Goal: Information Seeking & Learning: Learn about a topic

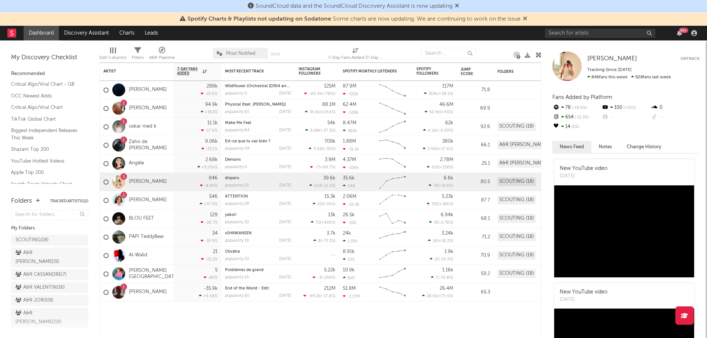
click at [527, 17] on icon at bounding box center [525, 18] width 4 height 6
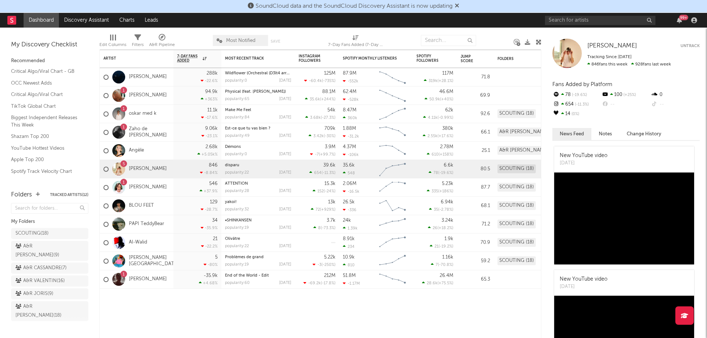
click at [122, 186] on div at bounding box center [118, 187] width 13 height 13
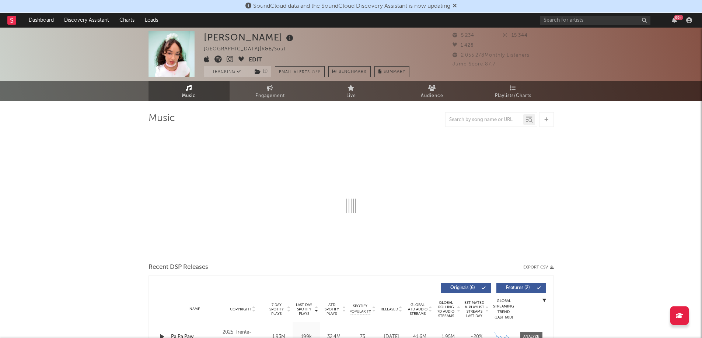
select select "1w"
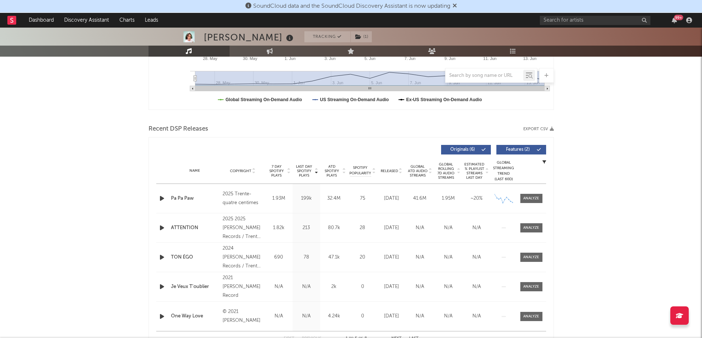
scroll to position [221, 0]
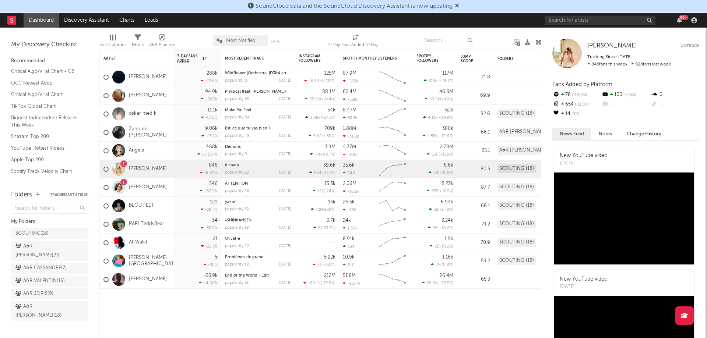
click at [118, 167] on div at bounding box center [118, 169] width 13 height 13
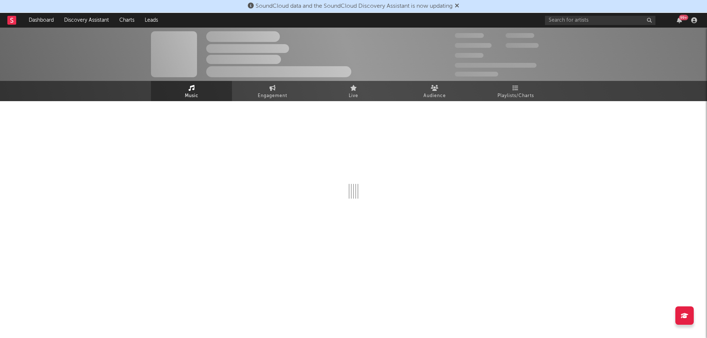
select select "6m"
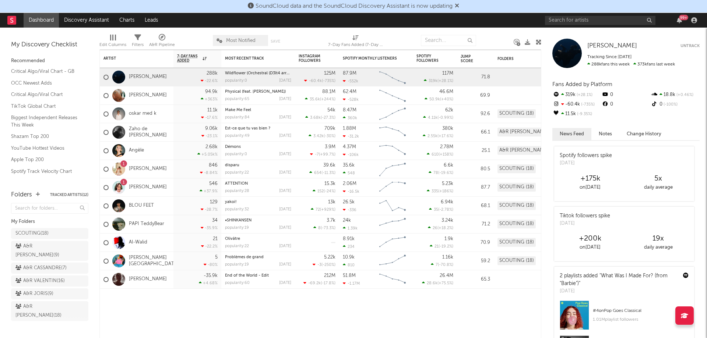
click at [35, 18] on link "Dashboard" at bounding box center [41, 20] width 35 height 15
click at [32, 230] on div "SCOUTING ( 18 )" at bounding box center [31, 233] width 33 height 9
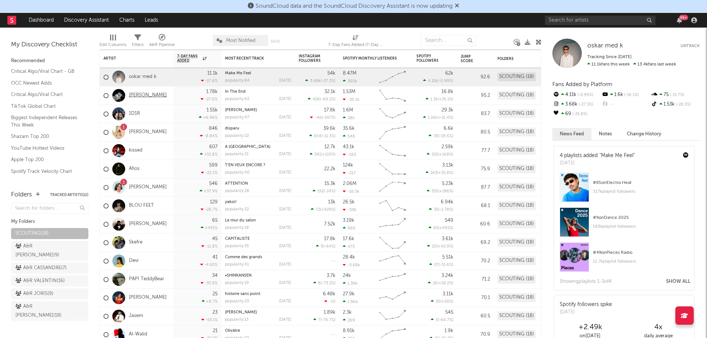
click at [143, 93] on link "Aden Lou" at bounding box center [148, 95] width 38 height 6
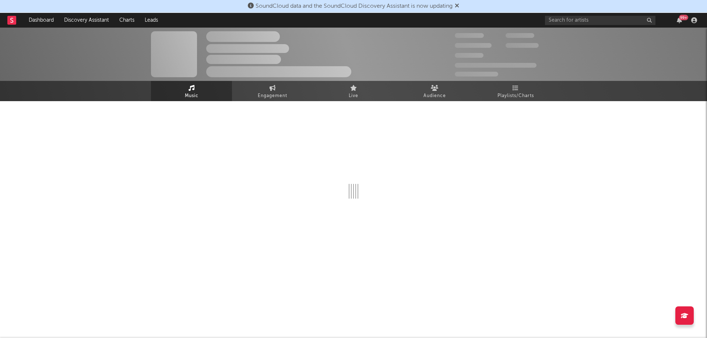
select select "1w"
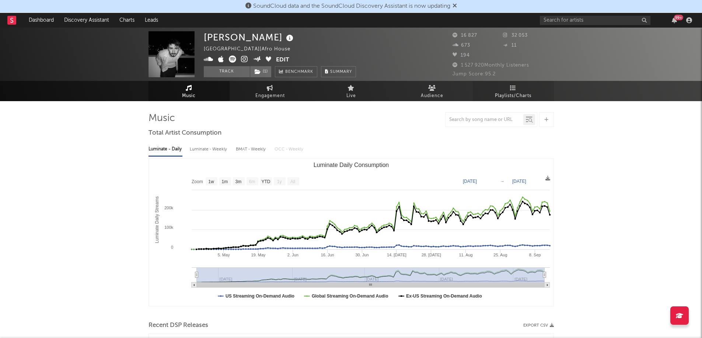
click at [509, 89] on link "Playlists/Charts" at bounding box center [513, 91] width 81 height 20
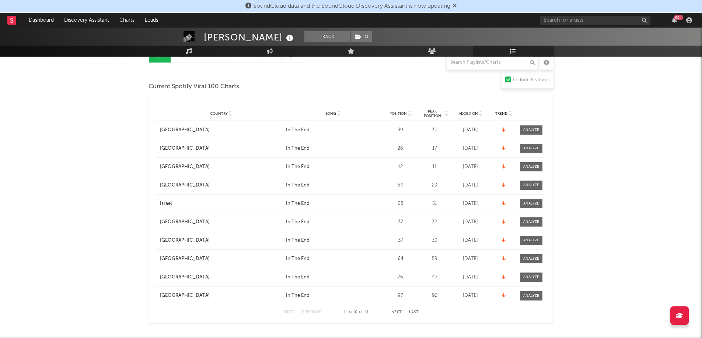
scroll to position [74, 0]
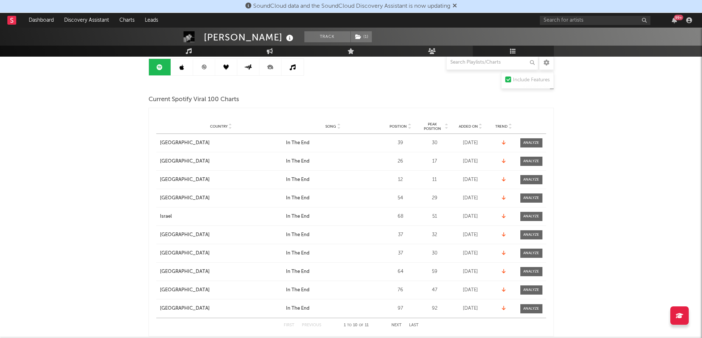
click at [503, 126] on span "Trend" at bounding box center [501, 126] width 12 height 4
click at [508, 125] on icon at bounding box center [510, 125] width 4 height 3
click at [511, 129] on icon at bounding box center [510, 128] width 4 height 3
click at [404, 129] on div "Position" at bounding box center [400, 127] width 33 height 6
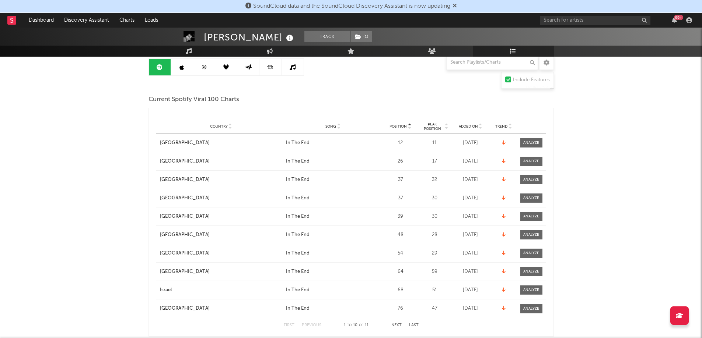
click at [407, 127] on div at bounding box center [409, 127] width 4 height 6
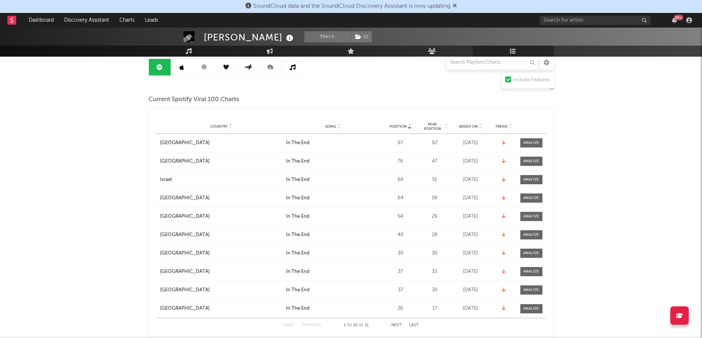
click at [407, 127] on div at bounding box center [409, 127] width 4 height 6
click at [408, 122] on div "Country City Song Position Peak Position Estimated Daily Streams Playlist Follo…" at bounding box center [351, 126] width 390 height 15
click at [408, 124] on icon at bounding box center [409, 125] width 4 height 3
click at [408, 127] on icon at bounding box center [409, 128] width 4 height 3
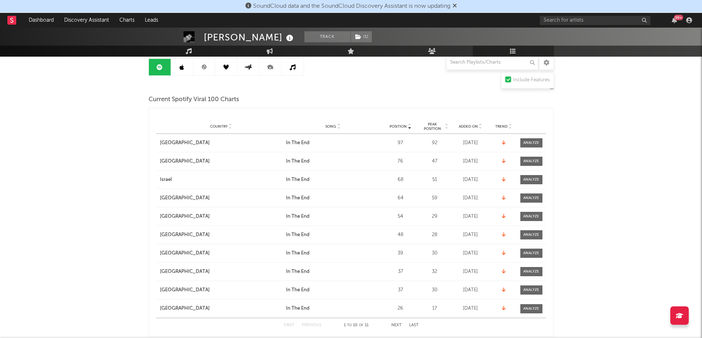
click at [408, 126] on icon at bounding box center [409, 125] width 4 height 3
click at [408, 128] on icon at bounding box center [409, 128] width 4 height 3
click at [410, 124] on icon at bounding box center [409, 125] width 4 height 3
click at [410, 127] on icon at bounding box center [409, 128] width 4 height 3
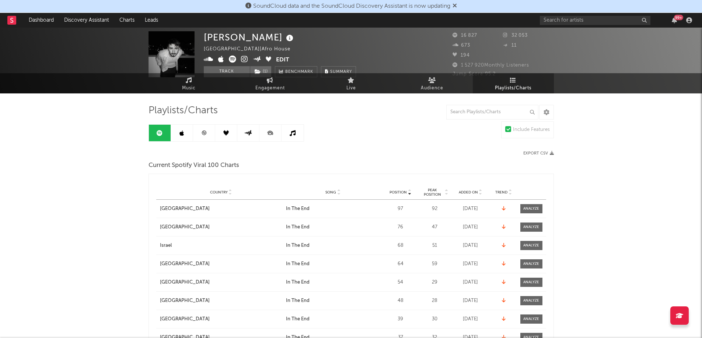
scroll to position [0, 0]
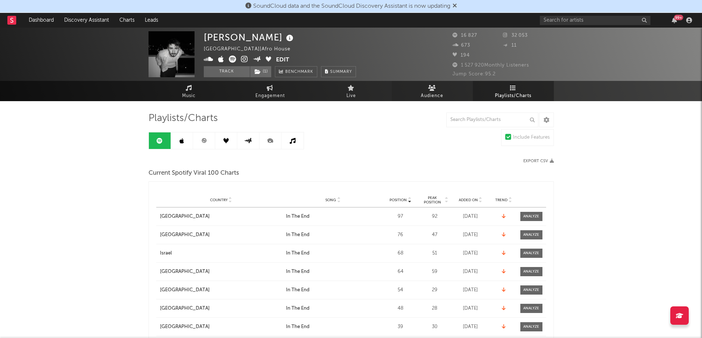
click at [434, 95] on span "Audience" at bounding box center [432, 96] width 22 height 9
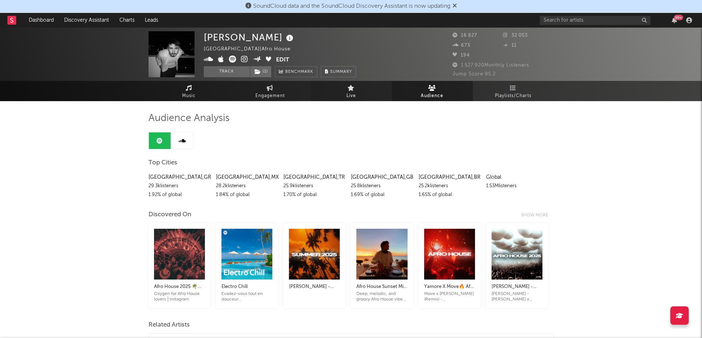
click at [343, 87] on link "Live" at bounding box center [350, 91] width 81 height 20
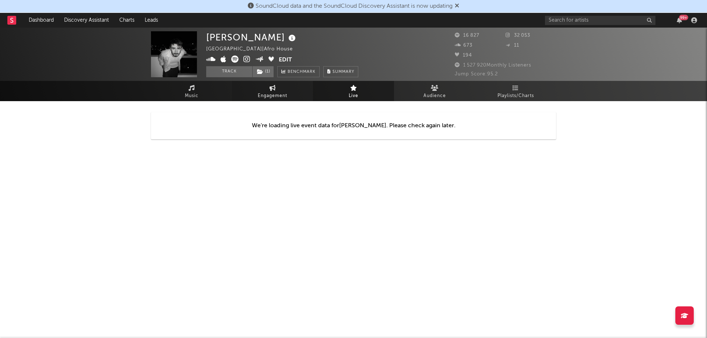
click at [288, 98] on link "Engagement" at bounding box center [272, 91] width 81 height 20
select select "1w"
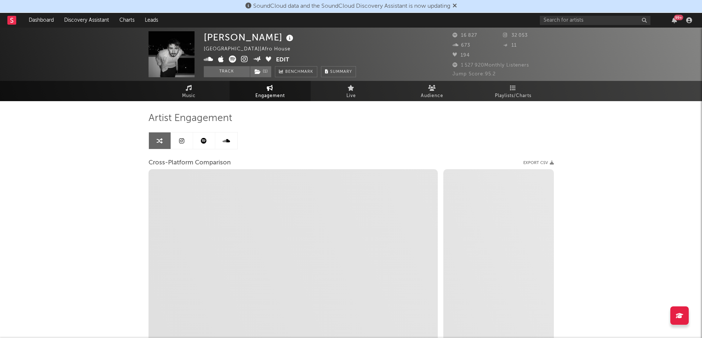
select select "1m"
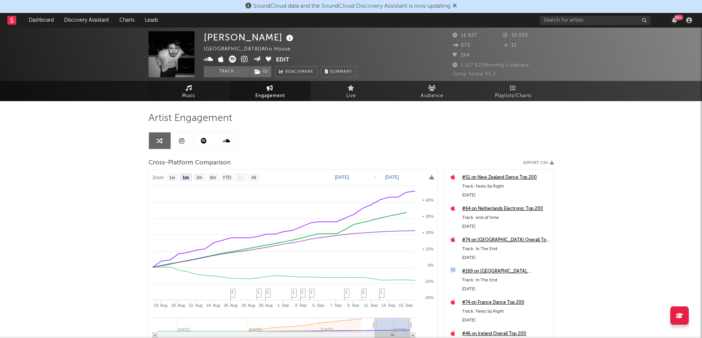
click at [185, 87] on link "Music" at bounding box center [188, 91] width 81 height 20
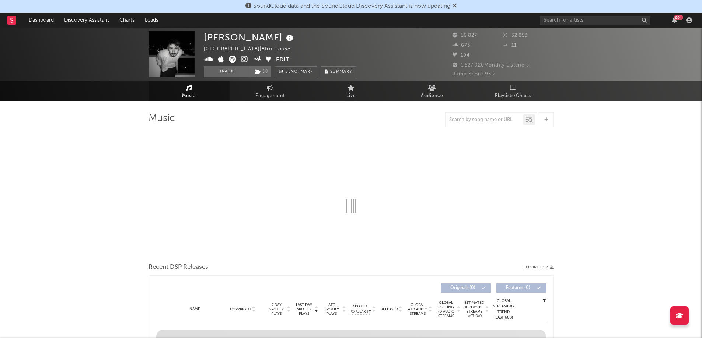
select select "1w"
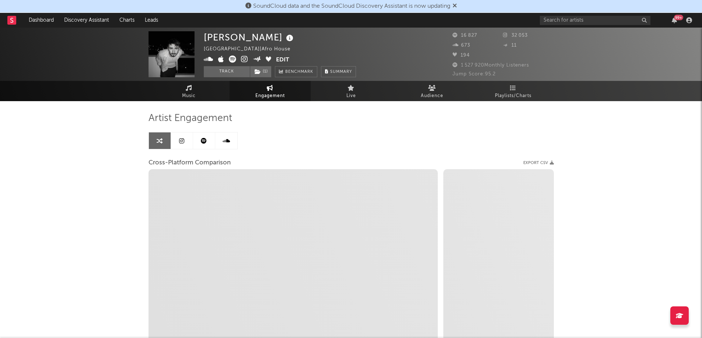
select select "1w"
select select "1m"
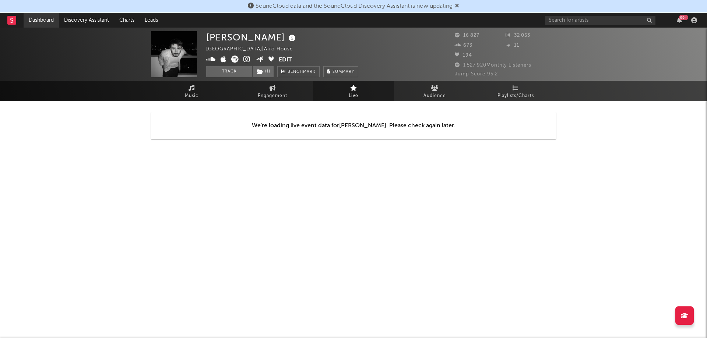
click at [42, 18] on link "Dashboard" at bounding box center [41, 20] width 35 height 15
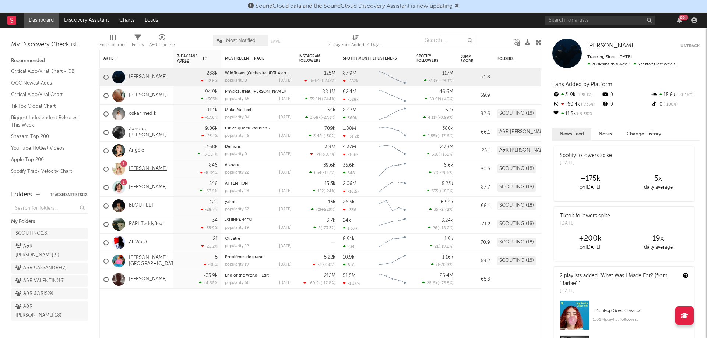
click at [142, 171] on link "[PERSON_NAME]" at bounding box center [148, 169] width 38 height 6
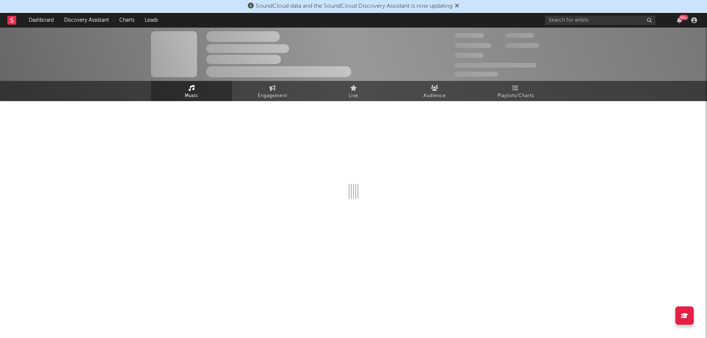
select select "6m"
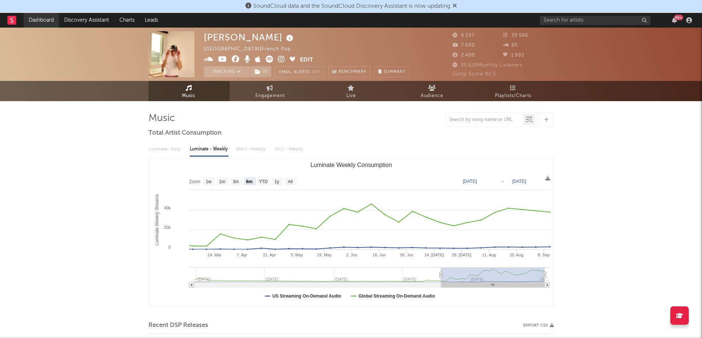
click at [45, 20] on link "Dashboard" at bounding box center [41, 20] width 35 height 15
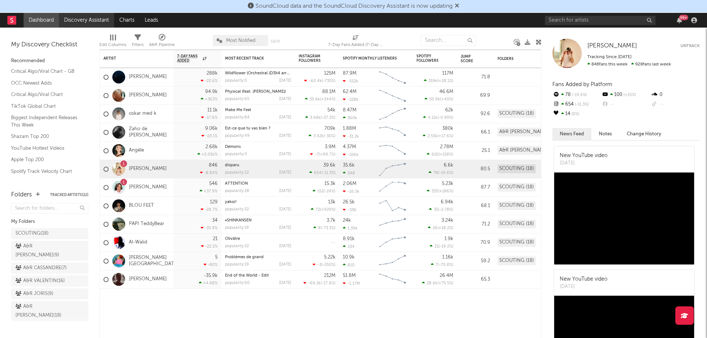
click at [80, 18] on link "Discovery Assistant" at bounding box center [86, 20] width 55 height 15
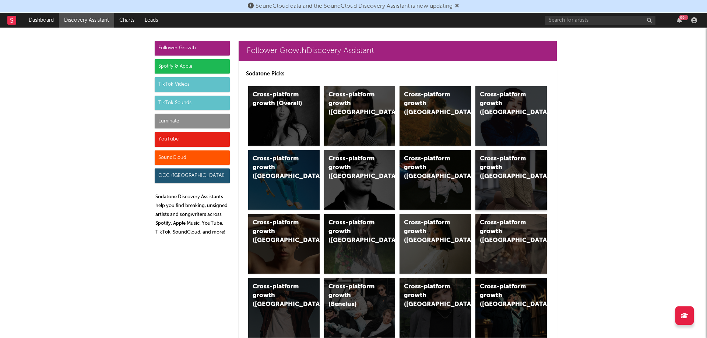
click at [505, 170] on div "Cross-platform growth (France)" at bounding box center [505, 168] width 50 height 27
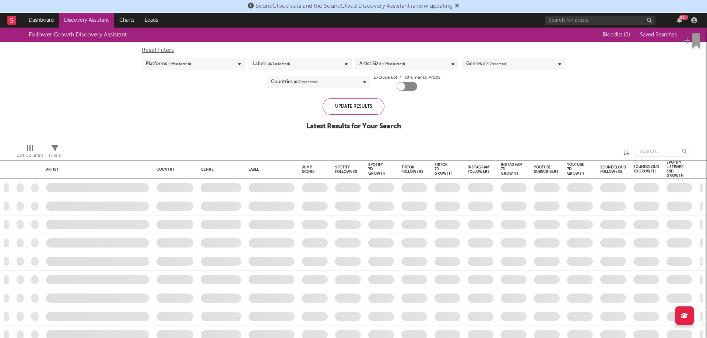
checkbox input "true"
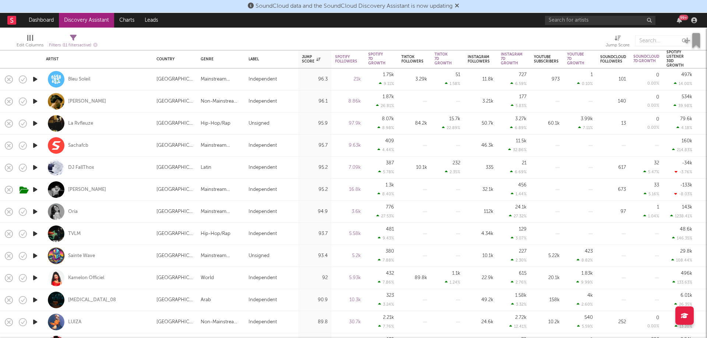
click at [32, 100] on icon "button" at bounding box center [35, 101] width 8 height 9
click at [32, 100] on icon "button" at bounding box center [34, 101] width 7 height 9
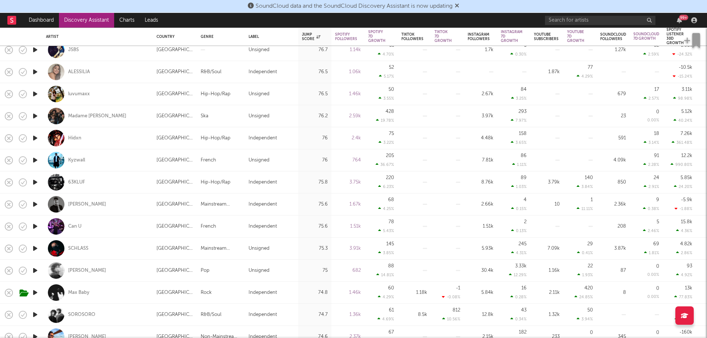
click at [36, 292] on icon "button" at bounding box center [35, 292] width 8 height 9
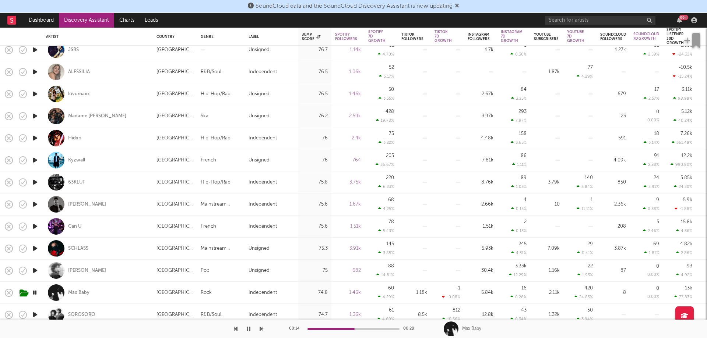
click at [34, 291] on icon "button" at bounding box center [34, 292] width 7 height 9
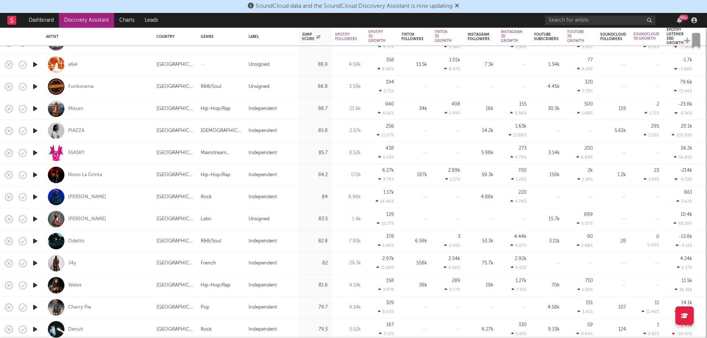
click at [34, 173] on icon "button" at bounding box center [35, 175] width 8 height 9
click at [34, 174] on icon "button" at bounding box center [34, 175] width 7 height 9
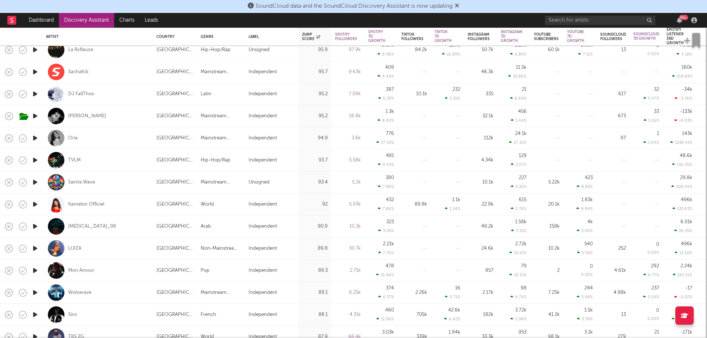
click at [33, 271] on icon "button" at bounding box center [35, 270] width 8 height 9
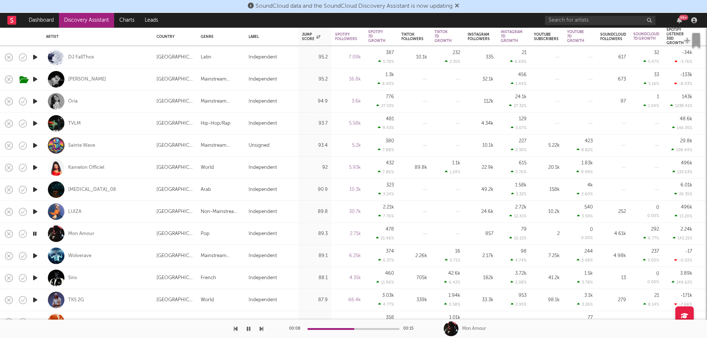
click at [37, 256] on icon "button" at bounding box center [35, 256] width 8 height 9
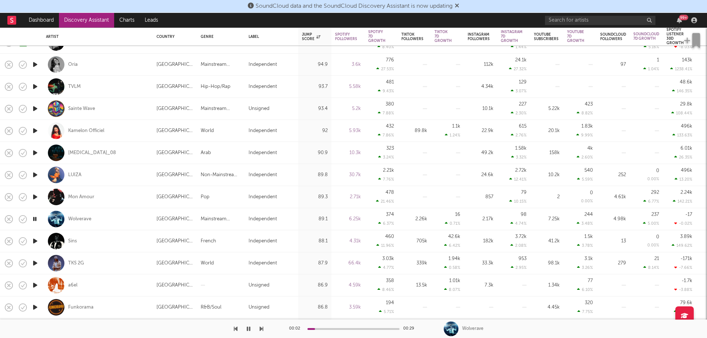
click at [37, 243] on icon "button" at bounding box center [35, 241] width 8 height 9
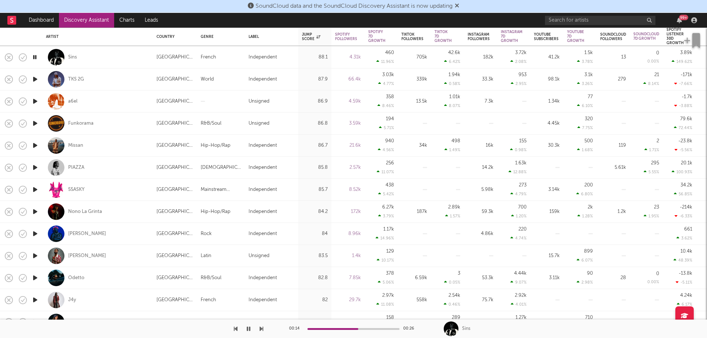
click at [32, 279] on icon "button" at bounding box center [35, 278] width 8 height 9
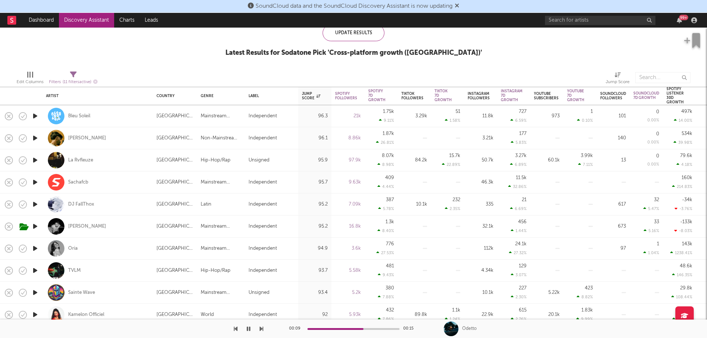
click at [37, 228] on icon "button" at bounding box center [35, 226] width 8 height 9
click at [34, 206] on icon "button" at bounding box center [35, 204] width 8 height 9
click at [34, 181] on icon "button" at bounding box center [35, 182] width 8 height 9
click at [34, 181] on icon "button" at bounding box center [34, 182] width 7 height 9
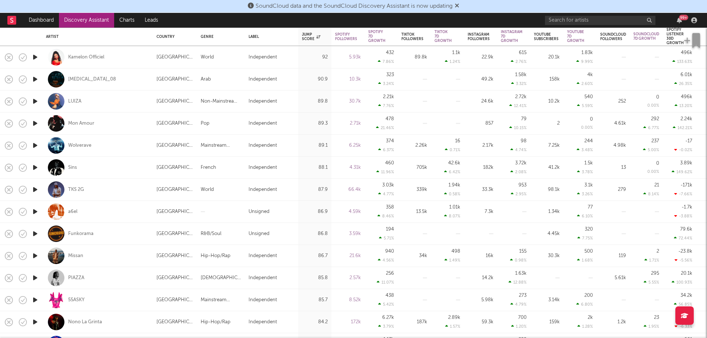
click at [36, 211] on icon "button" at bounding box center [35, 211] width 8 height 9
click at [70, 210] on div "a6el" at bounding box center [72, 212] width 9 height 7
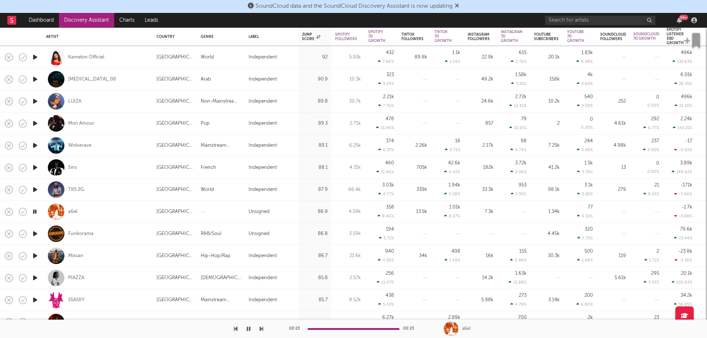
click at [36, 169] on icon "button" at bounding box center [35, 167] width 8 height 9
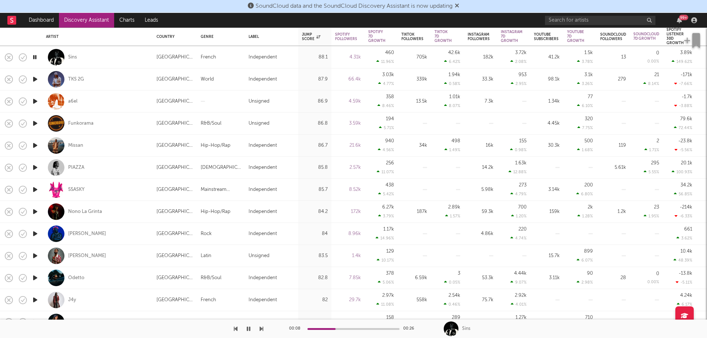
click at [35, 168] on icon "button" at bounding box center [35, 167] width 8 height 9
click at [32, 234] on icon "button" at bounding box center [35, 233] width 8 height 9
click at [36, 147] on icon "button" at bounding box center [35, 145] width 8 height 9
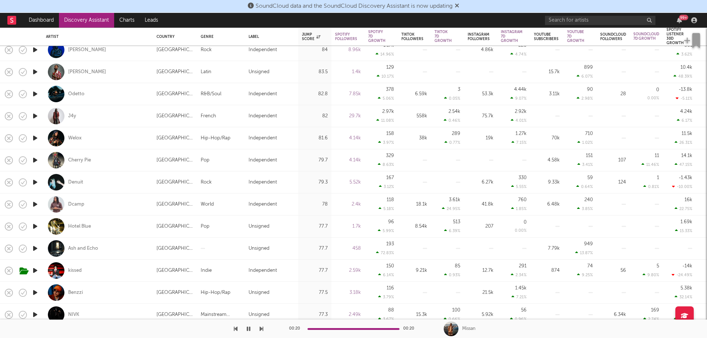
click at [33, 226] on icon "button" at bounding box center [35, 226] width 8 height 9
click at [73, 225] on div "Hotel Blue" at bounding box center [79, 227] width 23 height 7
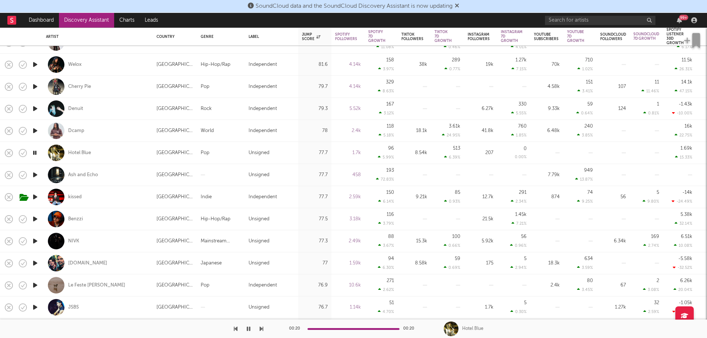
click at [34, 221] on icon "button" at bounding box center [35, 219] width 8 height 9
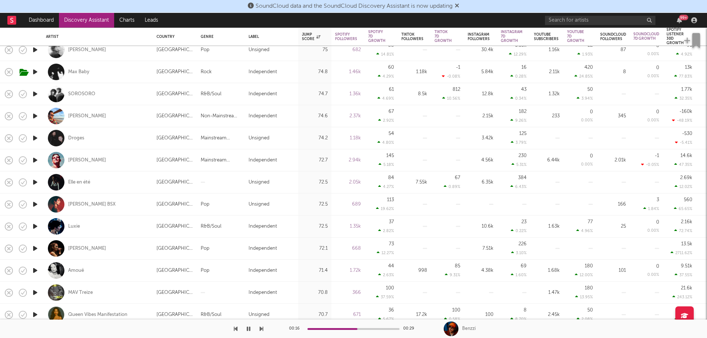
click at [37, 184] on icon "button" at bounding box center [35, 182] width 8 height 9
click at [36, 158] on icon "button" at bounding box center [35, 160] width 8 height 9
click at [35, 247] on icon "button" at bounding box center [35, 248] width 8 height 9
click at [35, 271] on icon "button" at bounding box center [35, 270] width 8 height 9
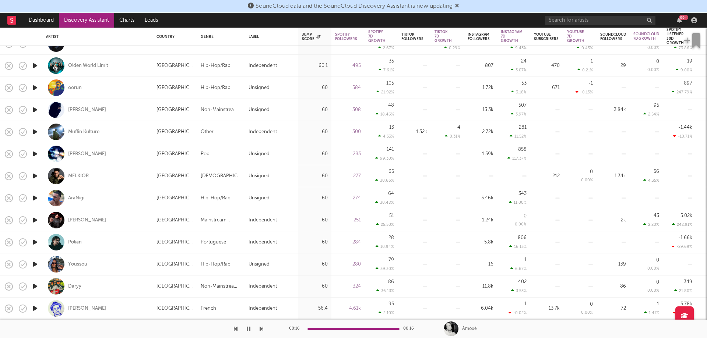
click at [32, 310] on icon "button" at bounding box center [35, 308] width 8 height 9
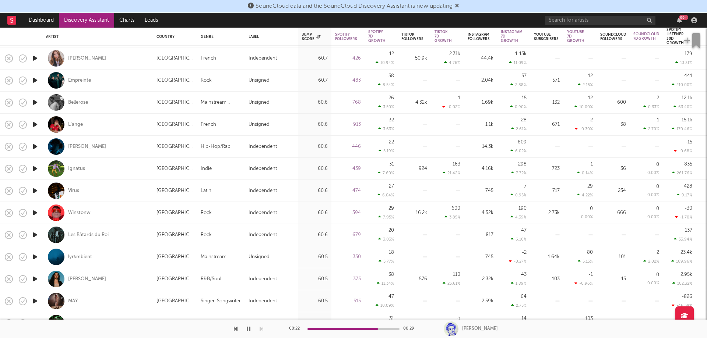
click at [36, 124] on icon "button" at bounding box center [35, 124] width 8 height 9
click at [77, 126] on div "L'ange" at bounding box center [75, 125] width 15 height 7
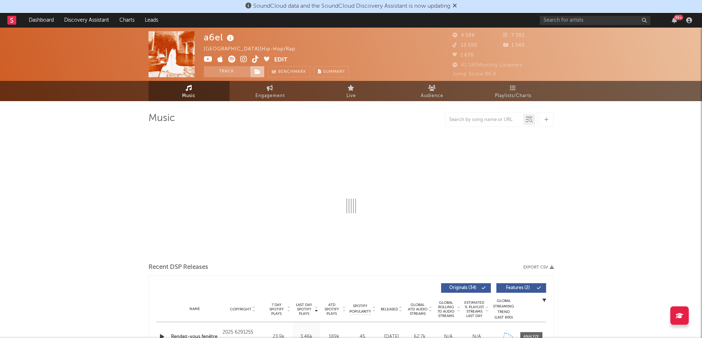
click at [261, 74] on span at bounding box center [257, 71] width 15 height 11
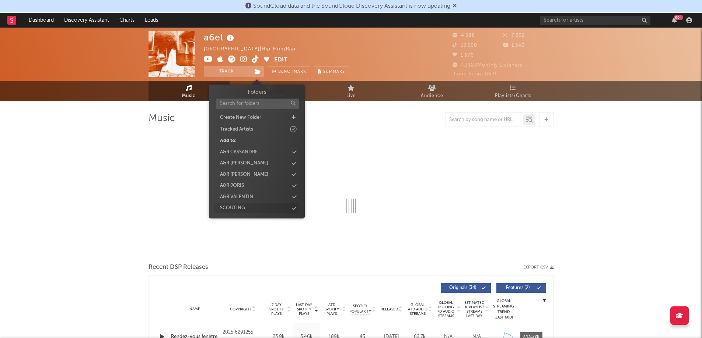
click at [245, 210] on div "SCOUTING" at bounding box center [232, 208] width 25 height 7
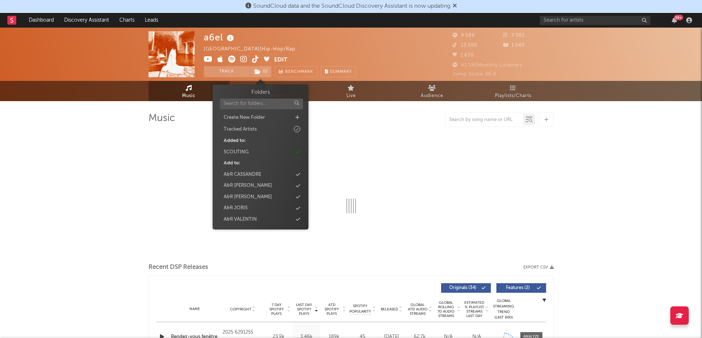
click at [505, 177] on div at bounding box center [350, 170] width 405 height 87
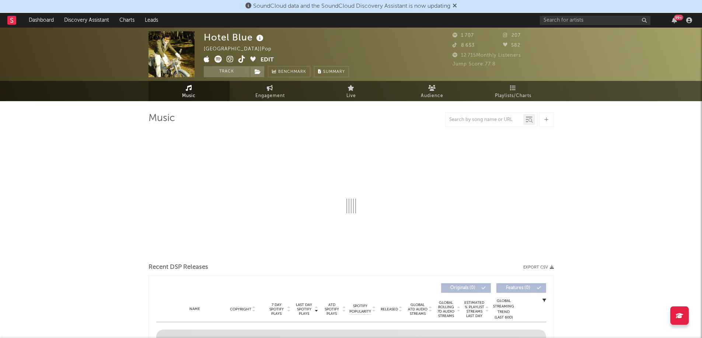
select select "6m"
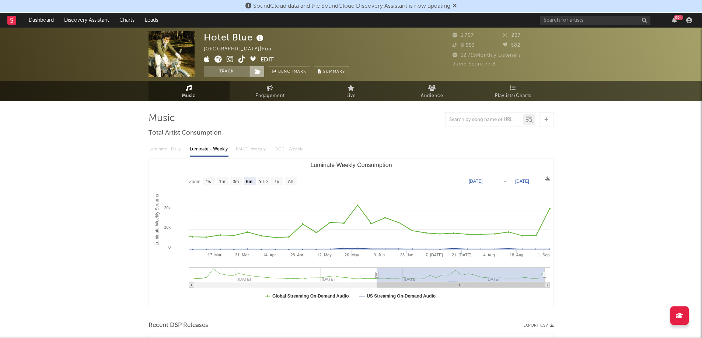
click at [252, 74] on span at bounding box center [257, 71] width 15 height 11
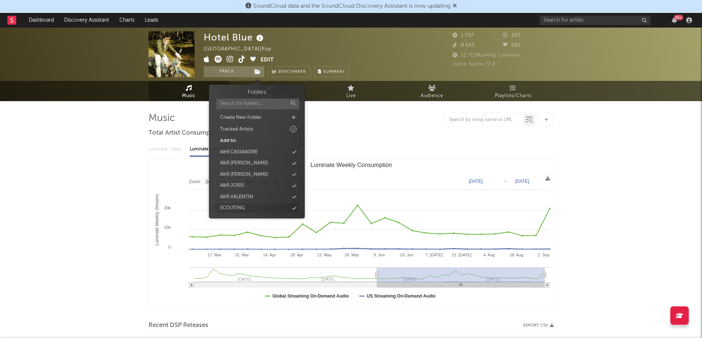
click at [250, 208] on div "SCOUTING" at bounding box center [256, 209] width 85 height 10
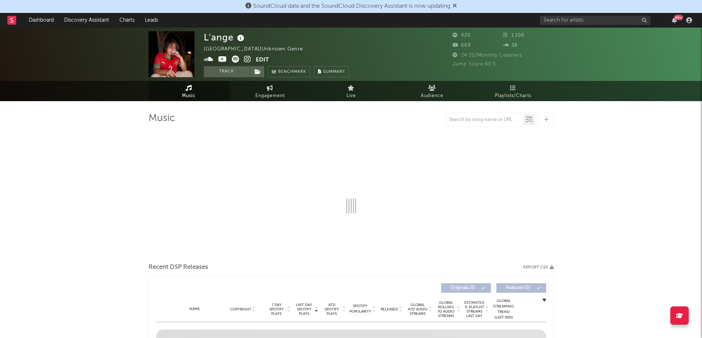
select select "1w"
